Goal: Transaction & Acquisition: Book appointment/travel/reservation

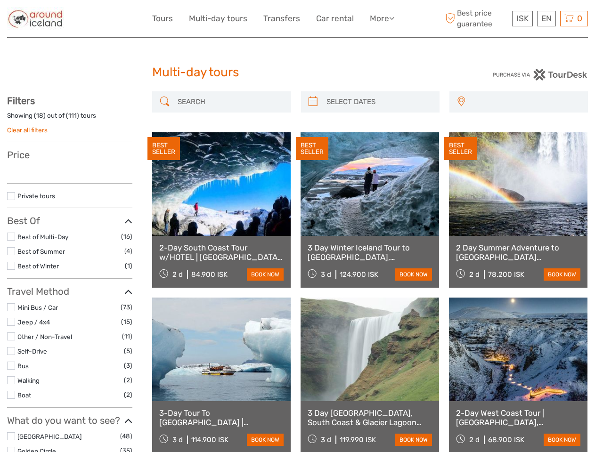
select select
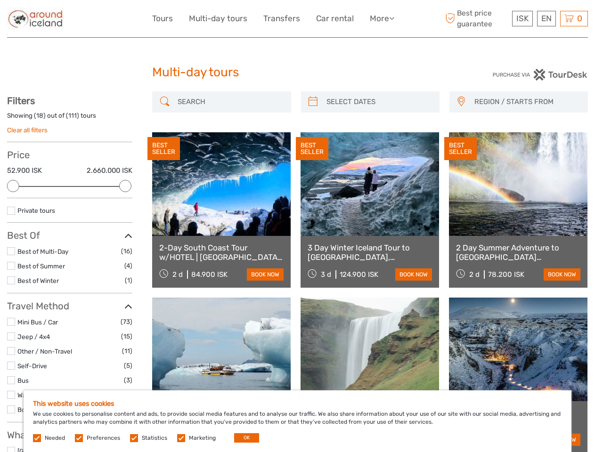
click at [381, 18] on link "More" at bounding box center [382, 19] width 24 height 14
click at [392, 18] on icon at bounding box center [391, 18] width 5 height 8
click at [522, 18] on span "ISK" at bounding box center [522, 18] width 12 height 9
click at [546, 18] on div "EN English Español Deutsch" at bounding box center [546, 19] width 19 height 16
click at [573, 18] on div "0 Items Total 0 ISK Checkout The shopping cart is empty." at bounding box center [574, 19] width 28 height 16
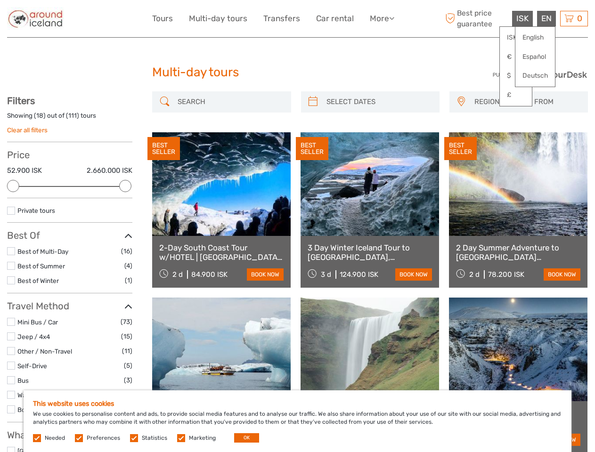
click at [13, 186] on div at bounding box center [13, 186] width 12 height 12
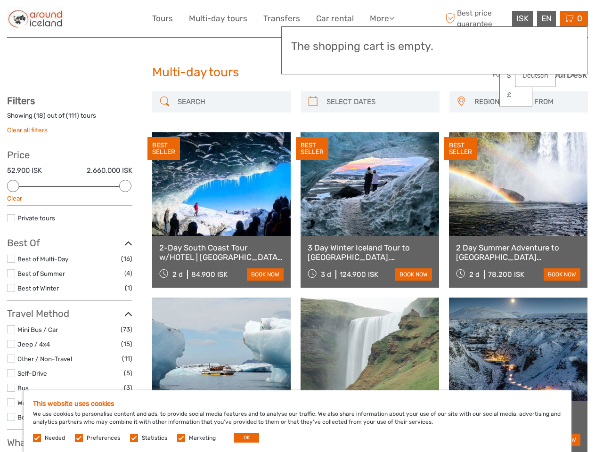
click at [125, 213] on div "Private tours" at bounding box center [69, 221] width 125 height 17
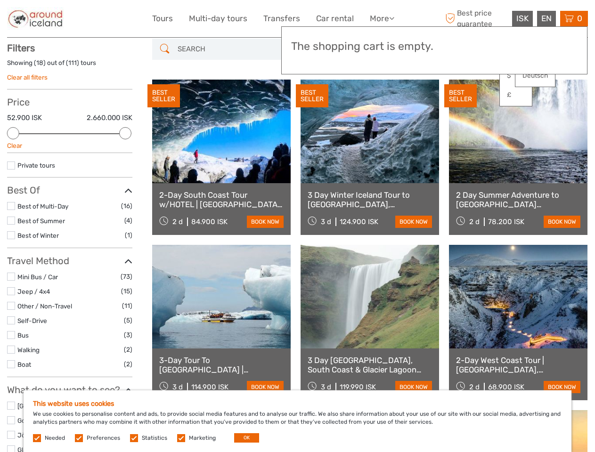
click at [313, 102] on div "BEST SELLER" at bounding box center [312, 96] width 32 height 24
click at [378, 102] on link at bounding box center [369, 132] width 138 height 104
click at [460, 102] on div "BEST SELLER" at bounding box center [460, 96] width 32 height 24
